Goal: Information Seeking & Learning: Learn about a topic

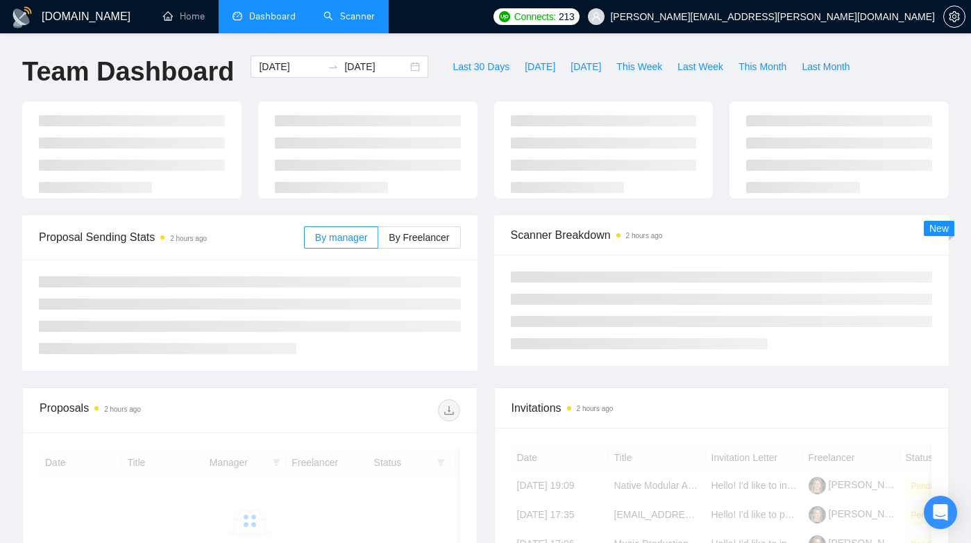
click at [367, 17] on link "Scanner" at bounding box center [349, 16] width 51 height 12
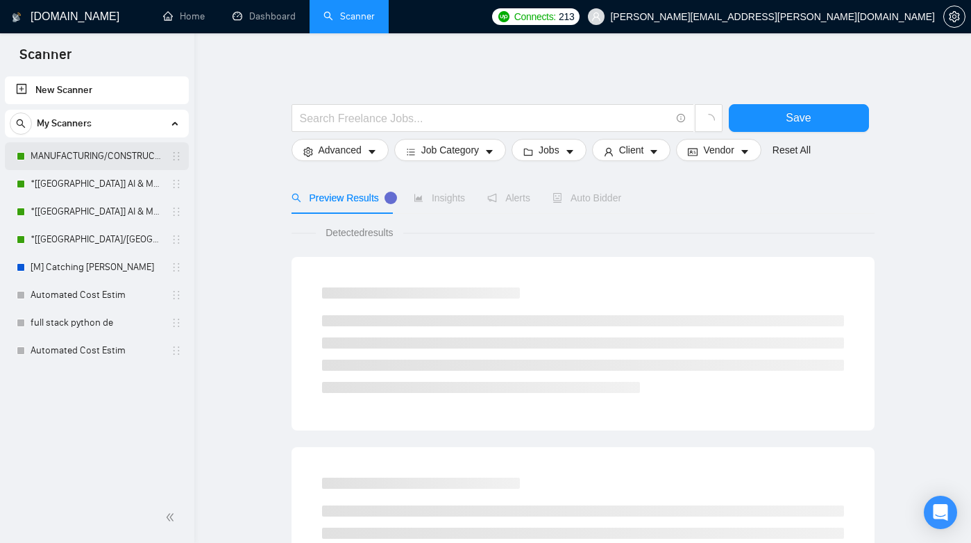
click at [103, 151] on link "MANUFACTURING/CONSTRUCTION" at bounding box center [97, 156] width 132 height 28
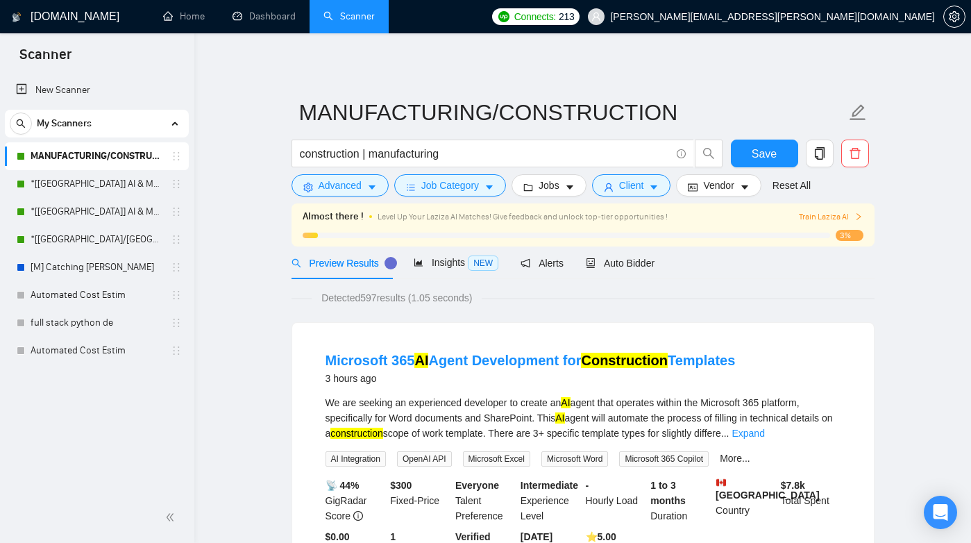
scroll to position [136, 0]
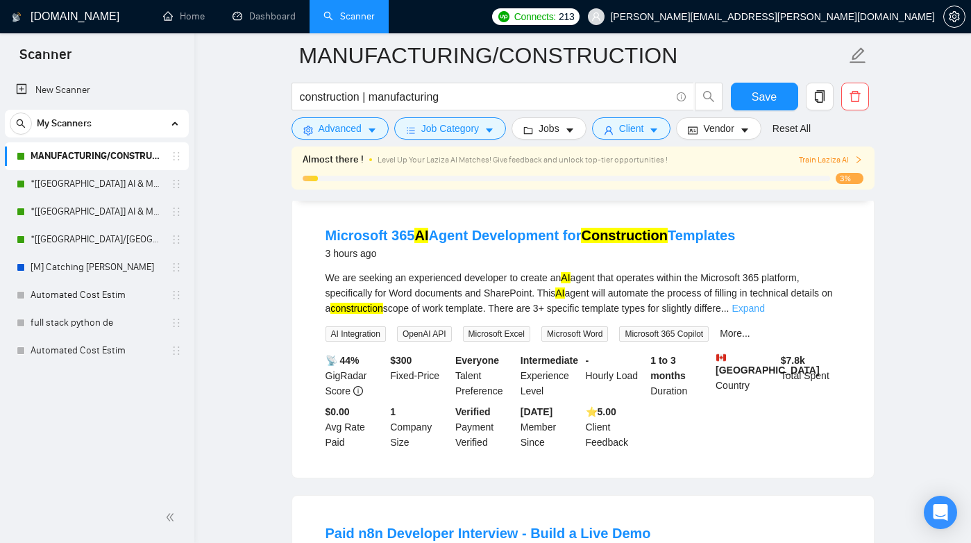
click at [764, 308] on link "Expand" at bounding box center [748, 308] width 33 height 11
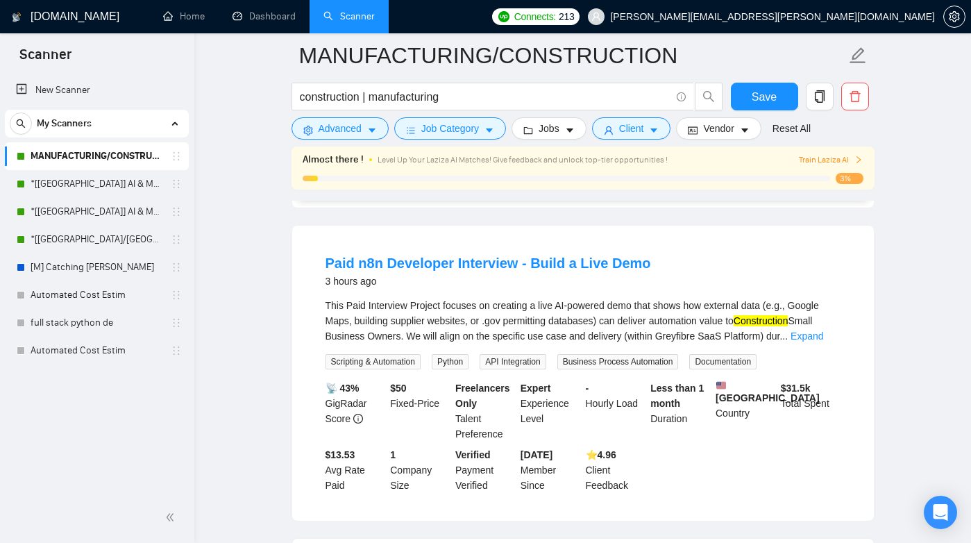
scroll to position [550, 0]
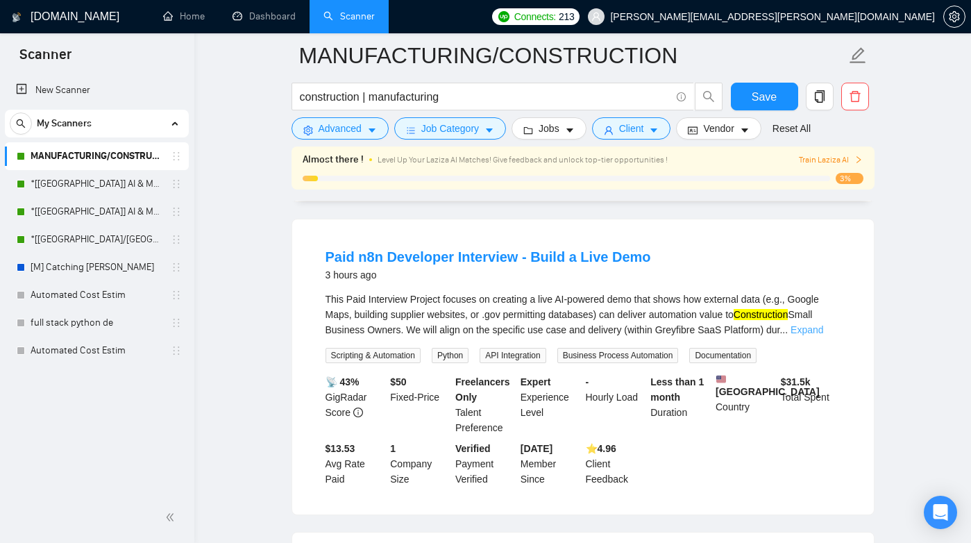
click at [823, 335] on link "Expand" at bounding box center [807, 329] width 33 height 11
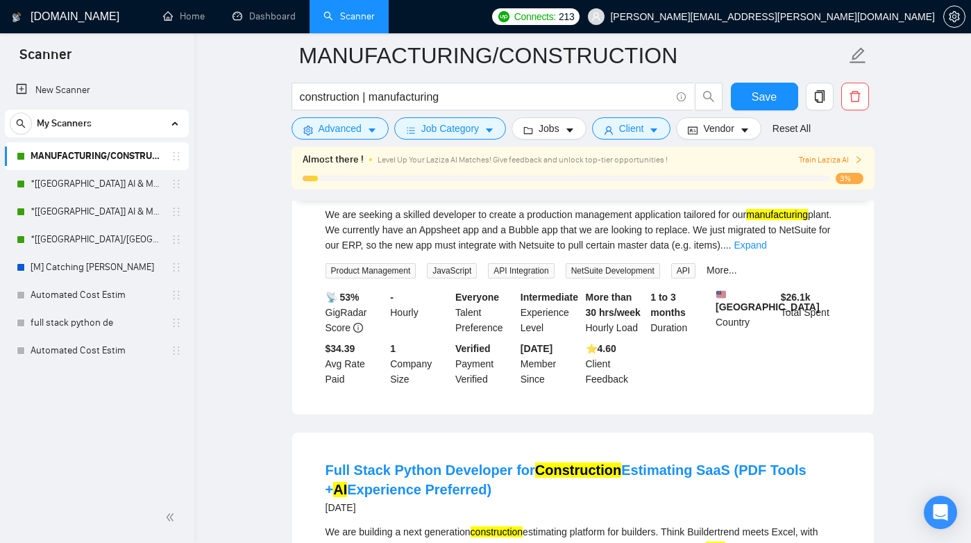
scroll to position [1986, 0]
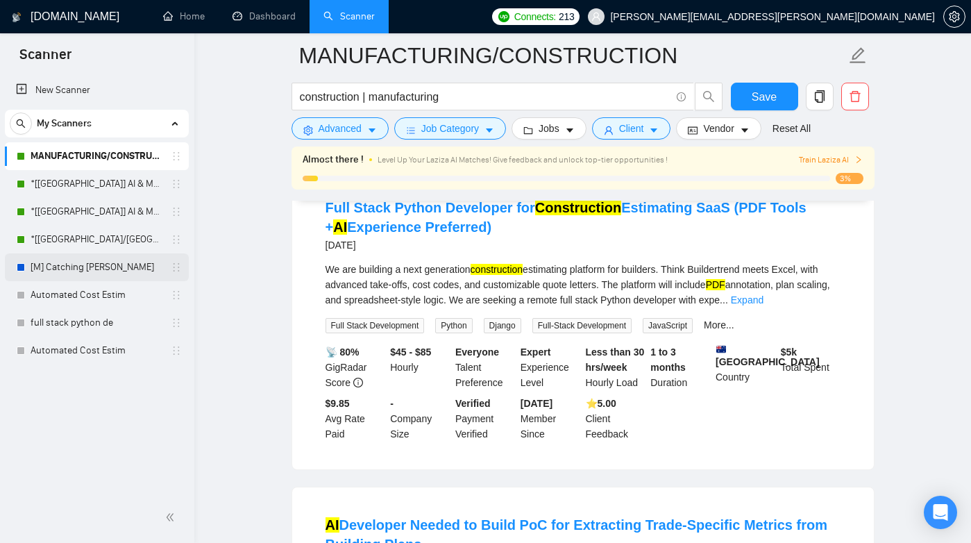
click at [88, 263] on link "[M] Catching [PERSON_NAME]" at bounding box center [97, 267] width 132 height 28
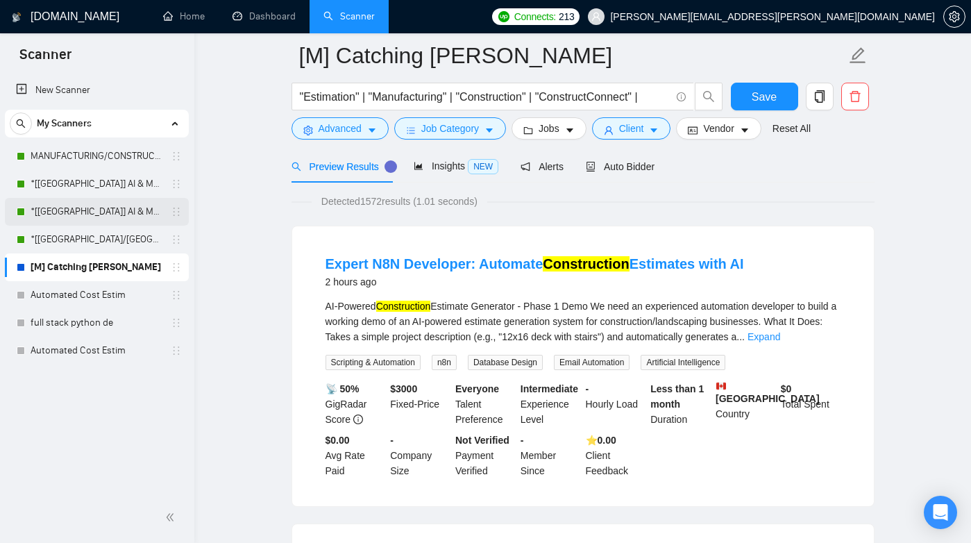
scroll to position [61, 0]
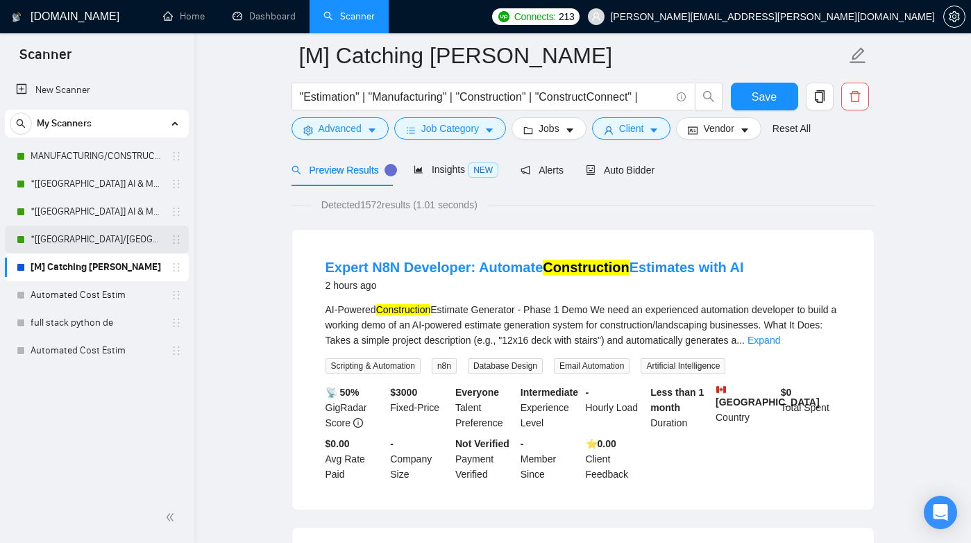
click at [85, 231] on link "*[[GEOGRAPHIC_DATA]/[GEOGRAPHIC_DATA]] AI Agent Development" at bounding box center [97, 240] width 132 height 28
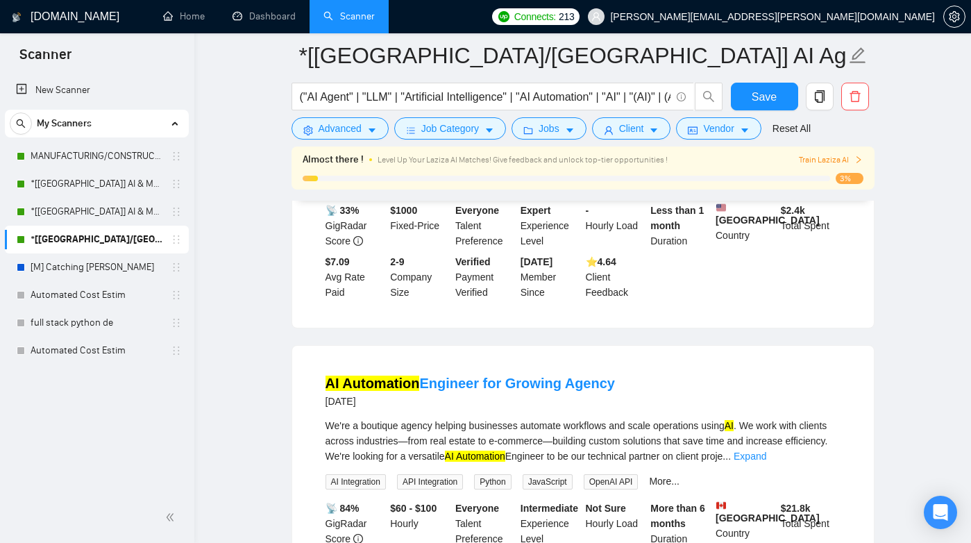
scroll to position [2555, 0]
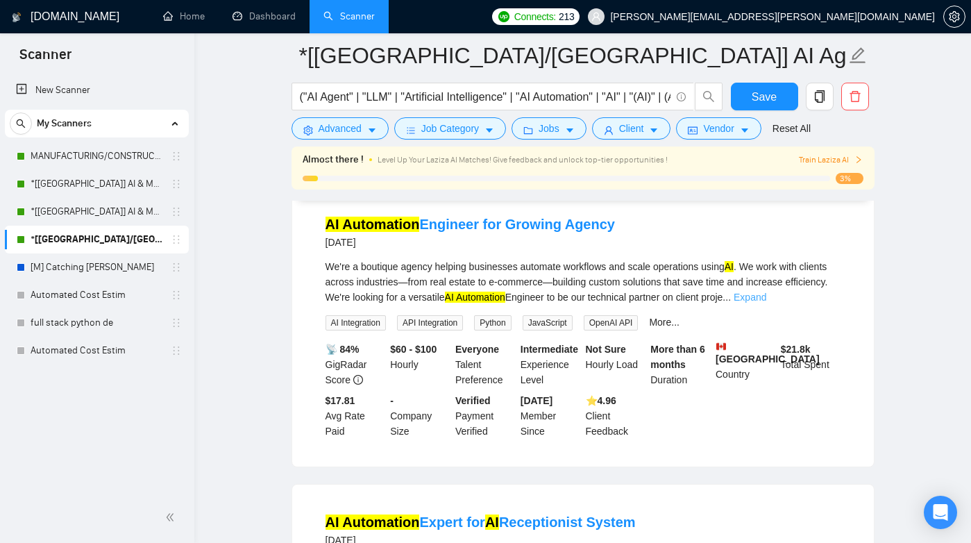
click at [766, 303] on link "Expand" at bounding box center [750, 297] width 33 height 11
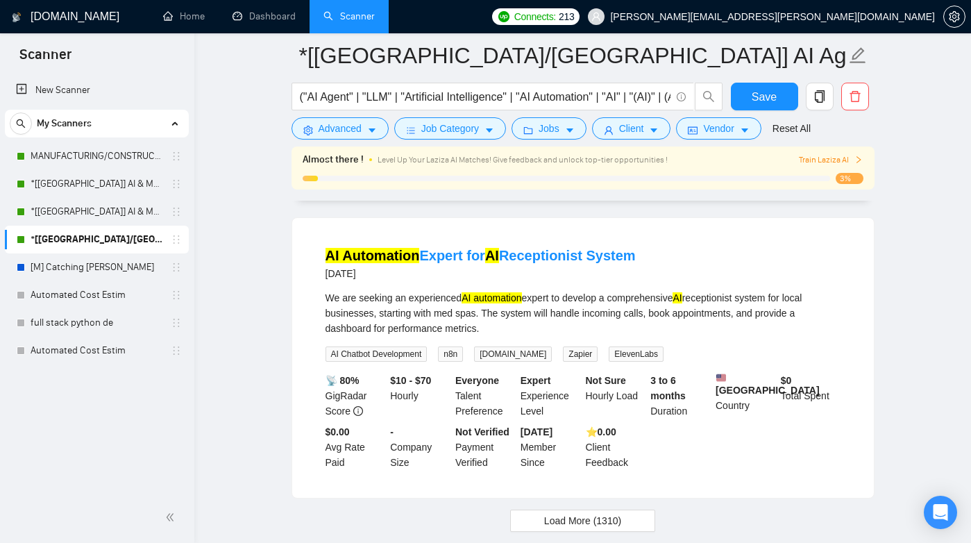
scroll to position [3064, 0]
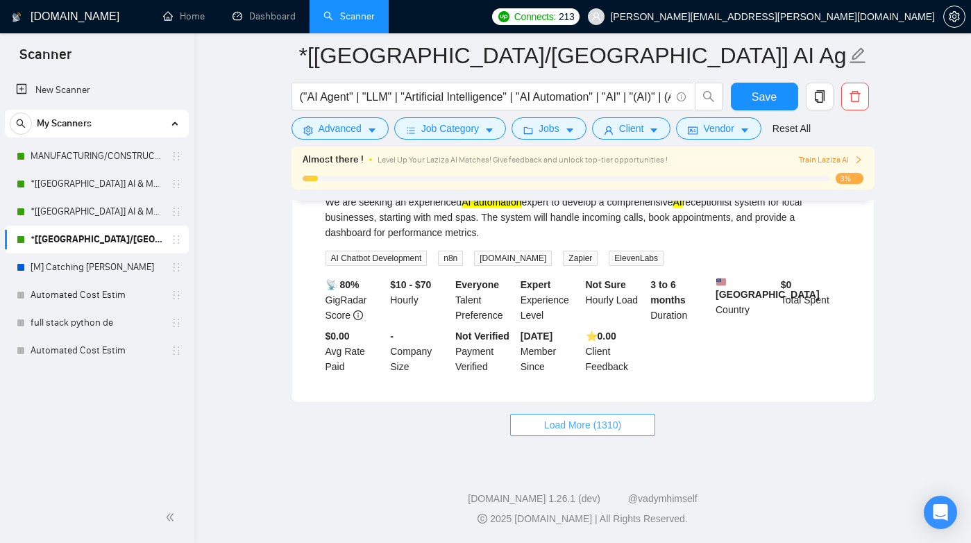
click at [621, 422] on span "Load More (1310)" at bounding box center [582, 424] width 77 height 15
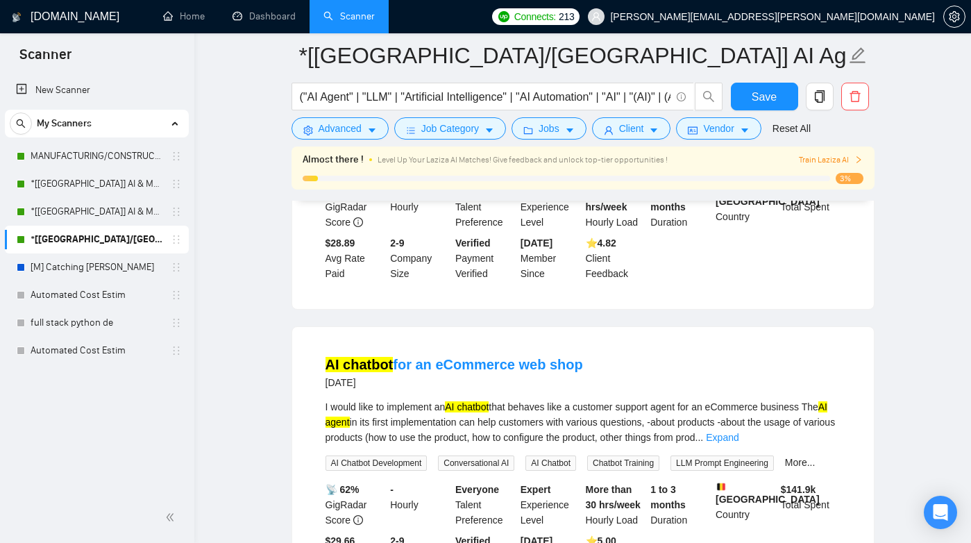
scroll to position [3871, 0]
